Goal: Information Seeking & Learning: Learn about a topic

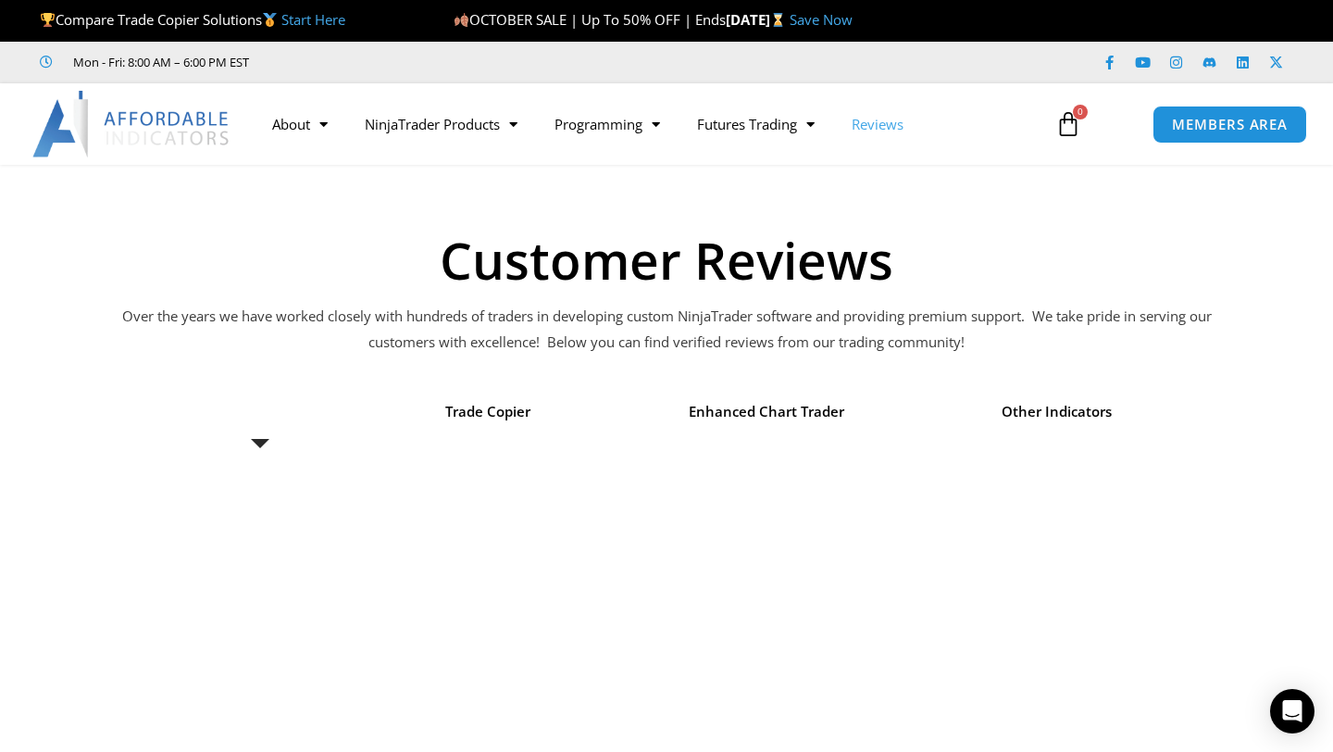
click at [76, 122] on img at bounding box center [131, 124] width 199 height 67
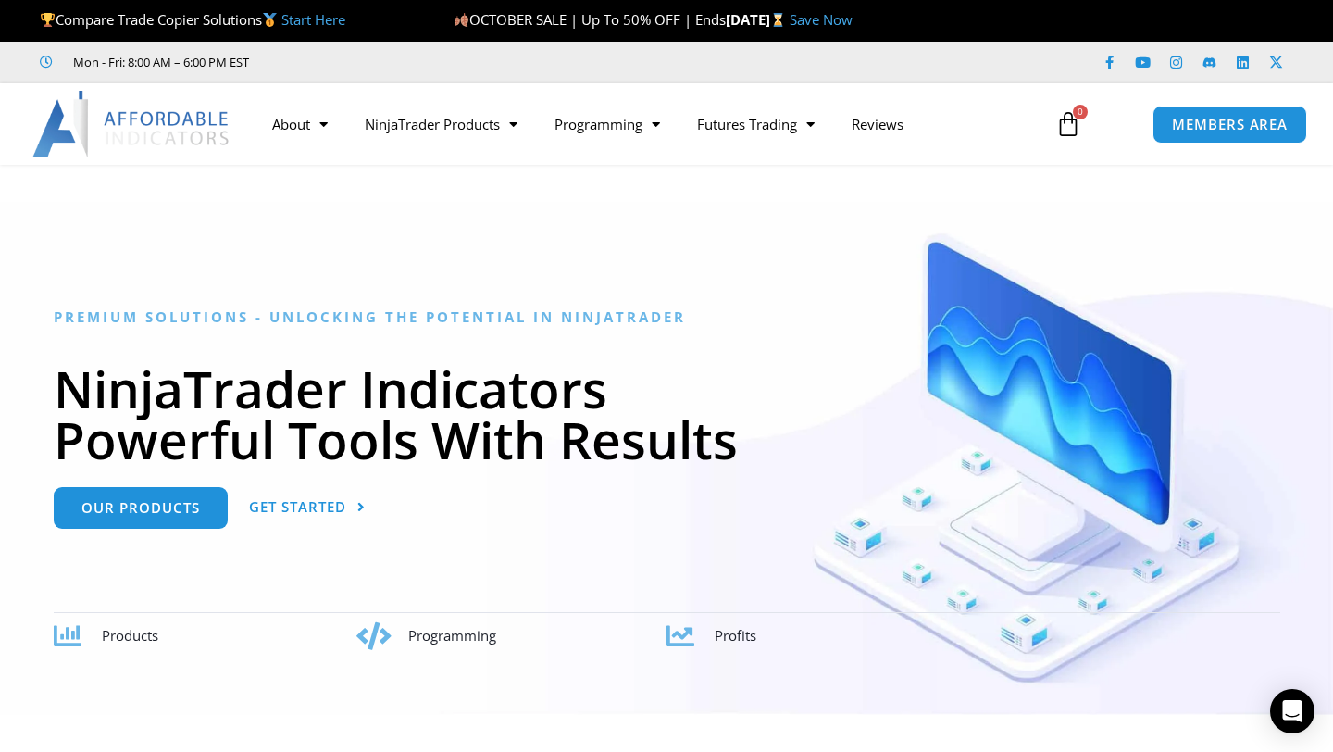
click at [168, 139] on img at bounding box center [131, 124] width 199 height 67
click at [295, 135] on link "About" at bounding box center [300, 124] width 93 height 43
click at [293, 128] on link "About" at bounding box center [300, 124] width 93 height 43
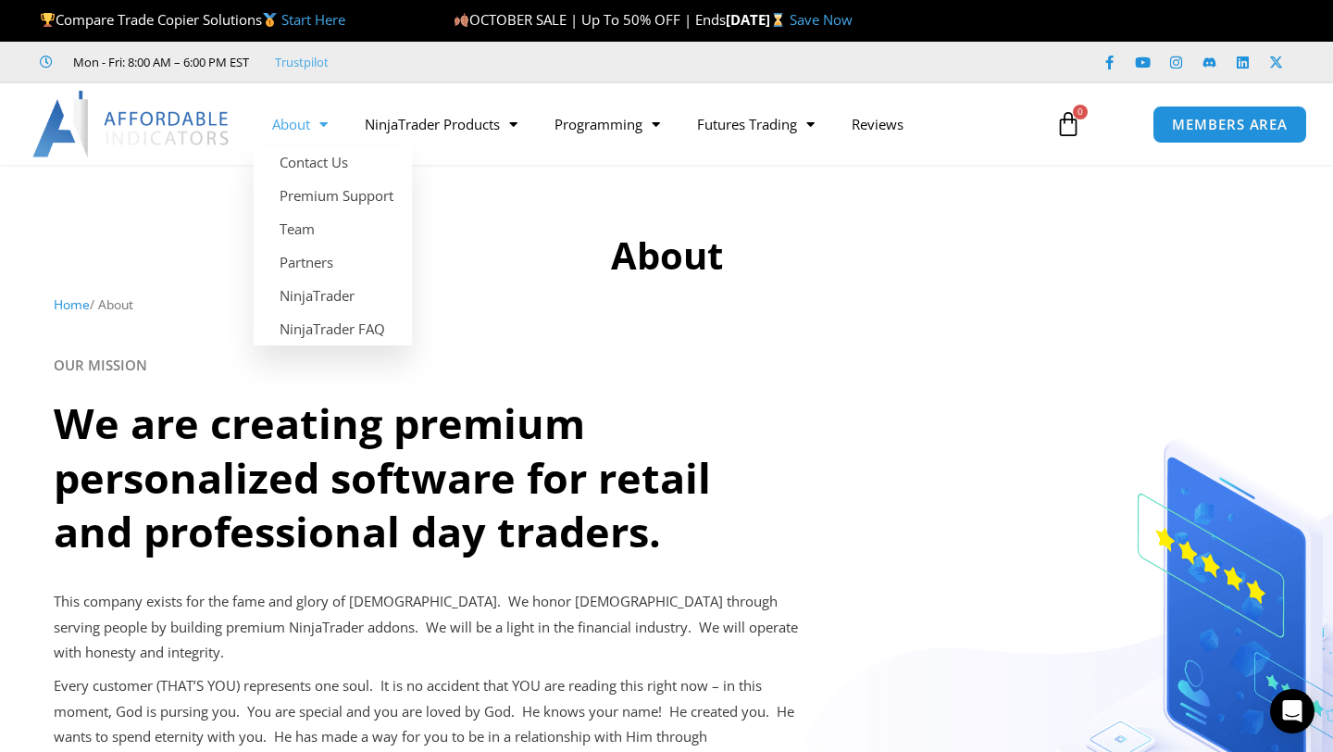
click at [321, 130] on span "Menu" at bounding box center [319, 124] width 18 height 32
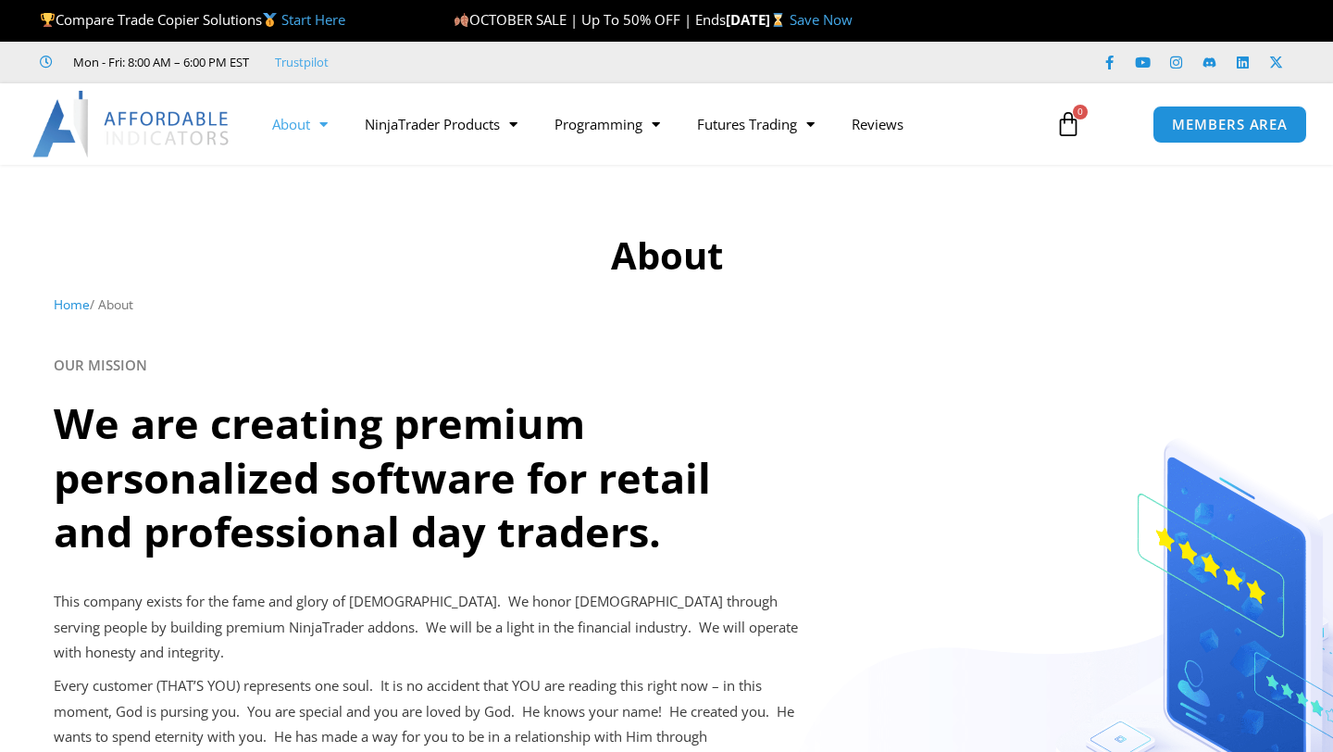
click at [321, 130] on span "Menu" at bounding box center [319, 124] width 18 height 32
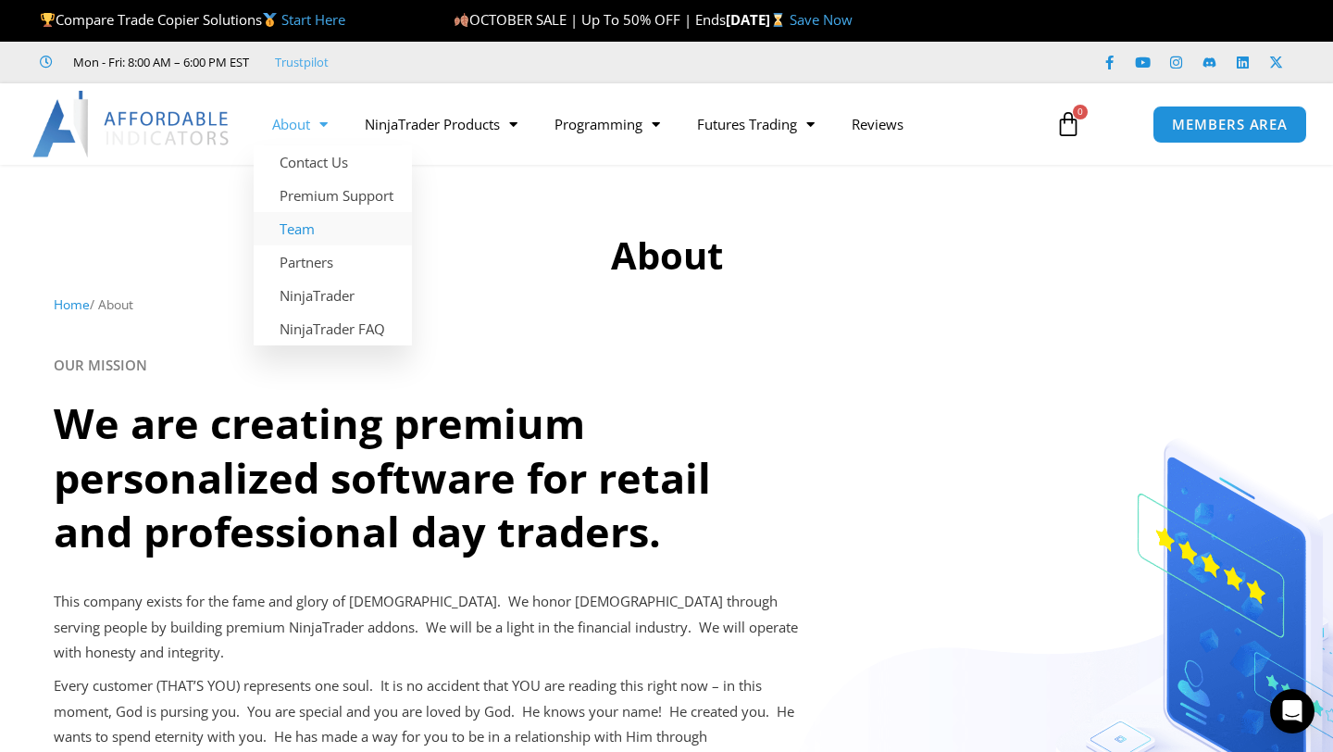
click at [314, 225] on link "Team" at bounding box center [333, 228] width 158 height 33
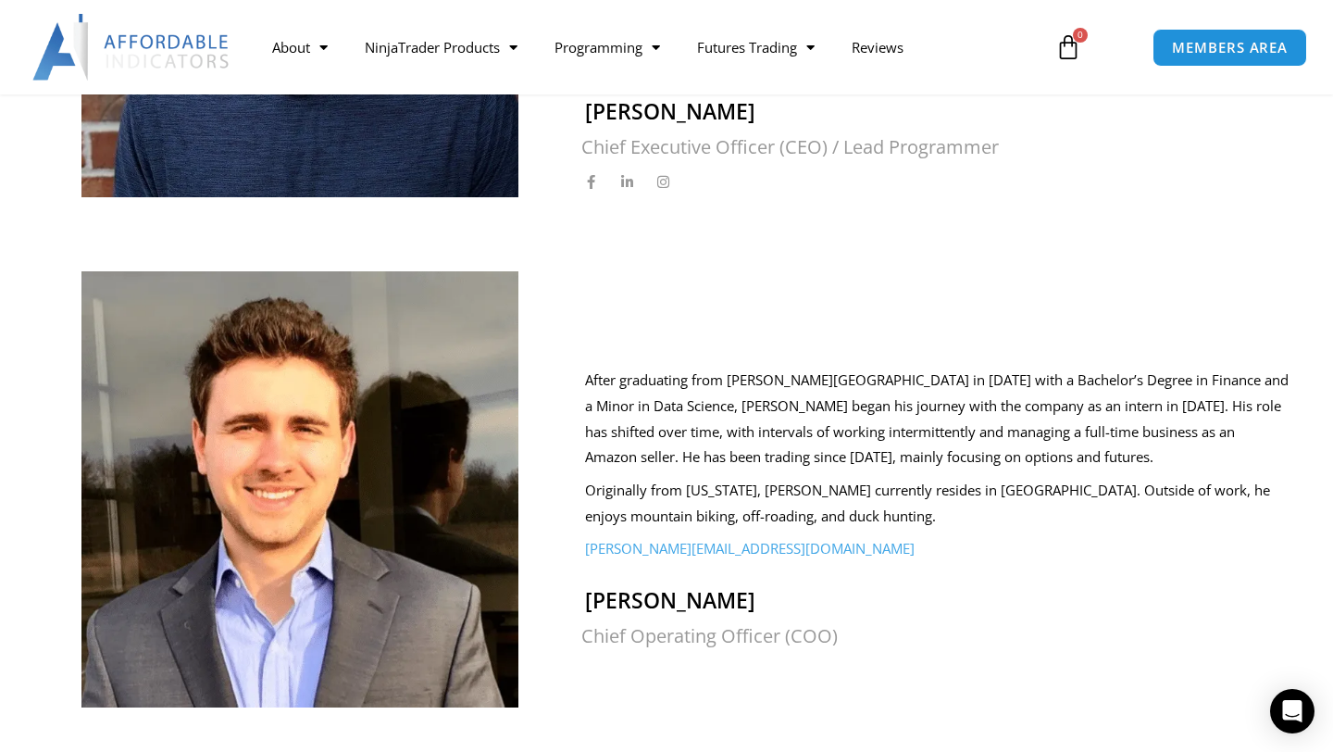
scroll to position [863, 0]
